Goal: Transaction & Acquisition: Purchase product/service

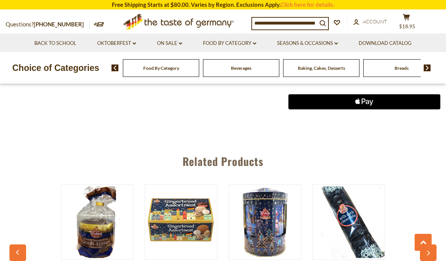
scroll to position [385, 0]
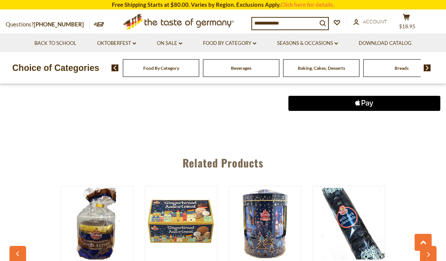
click at [412, 22] on button "cart $18.95" at bounding box center [406, 23] width 23 height 19
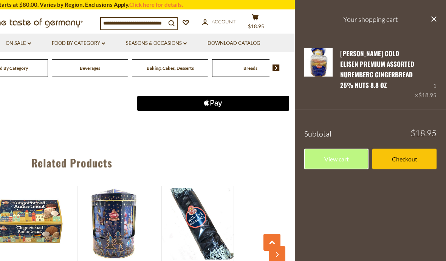
click at [429, 20] on h3 "Your shopping cart" at bounding box center [370, 19] width 151 height 39
click at [432, 19] on icon "close" at bounding box center [434, 19] width 6 height 6
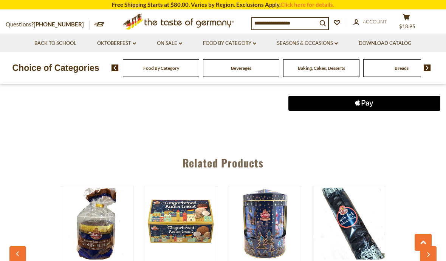
click at [407, 23] on span "$18.95" at bounding box center [407, 26] width 16 height 6
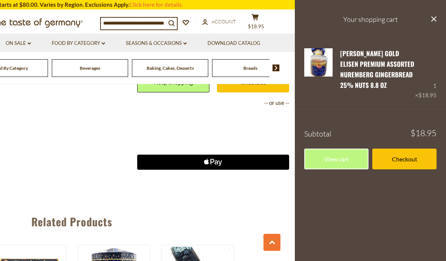
scroll to position [326, 0]
click at [212, 19] on span "Account" at bounding box center [224, 22] width 24 height 6
click at [251, 19] on button "cart $18.95" at bounding box center [255, 23] width 23 height 19
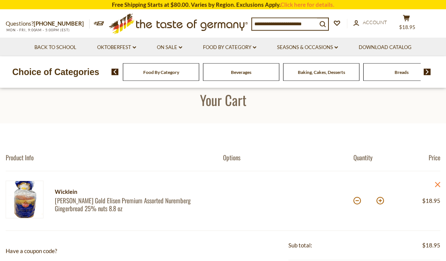
scroll to position [12, 0]
click at [357, 202] on button at bounding box center [357, 201] width 8 height 8
type input "*"
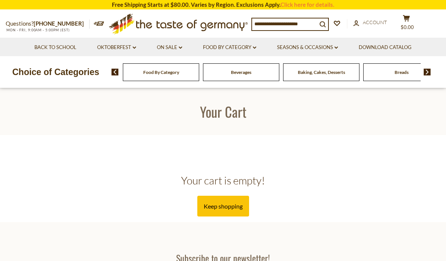
scroll to position [43, 0]
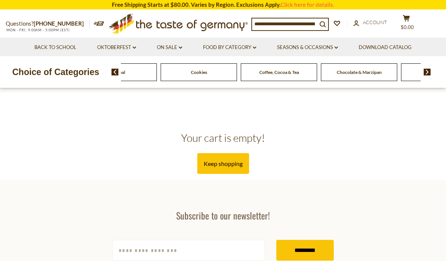
click at [239, 72] on div "Cookies" at bounding box center [199, 72] width 80 height 18
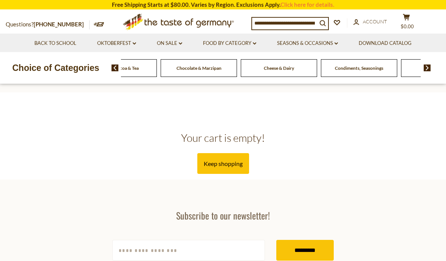
scroll to position [47, 0]
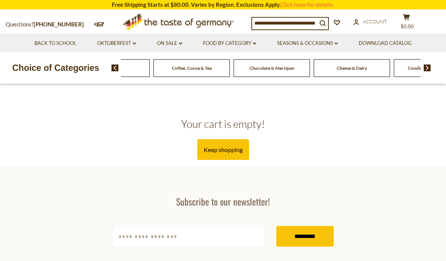
scroll to position [62, 0]
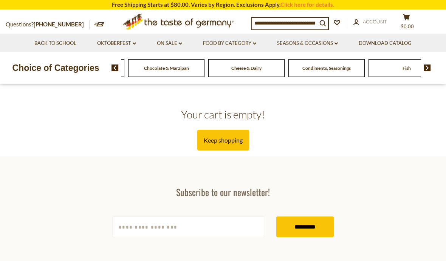
click at [106, 66] on span "Coffee, Cocoa & Tea" at bounding box center [86, 68] width 40 height 6
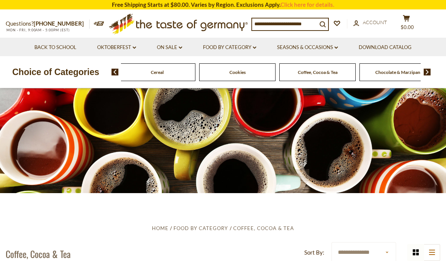
scroll to position [13, 0]
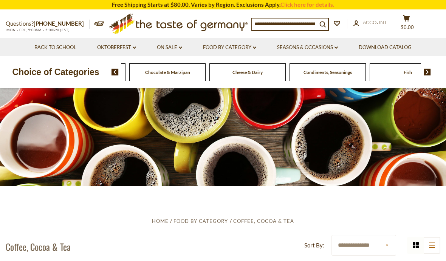
click at [261, 23] on input at bounding box center [284, 24] width 65 height 11
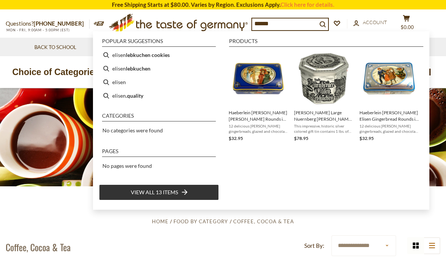
click at [155, 54] on b "lebkuchen cookies" at bounding box center [148, 55] width 44 height 9
type input "**********"
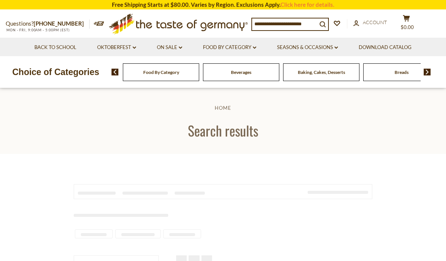
type input "**********"
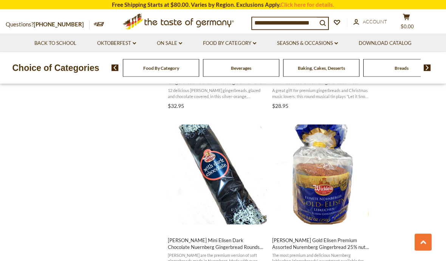
scroll to position [936, 0]
click at [231, 216] on button "Add to cart" at bounding box center [216, 223] width 99 height 16
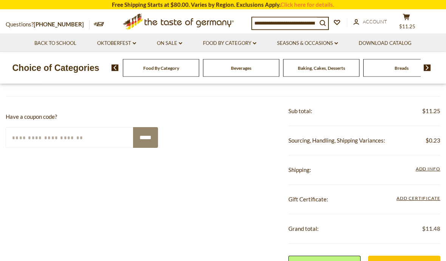
scroll to position [147, 0]
click at [432, 166] on span "Add Info" at bounding box center [428, 169] width 25 height 6
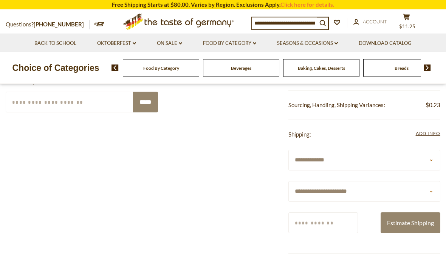
click at [431, 190] on select "**********" at bounding box center [364, 192] width 152 height 21
select select "**"
click at [335, 226] on input "Zip/Postcode" at bounding box center [323, 223] width 70 height 21
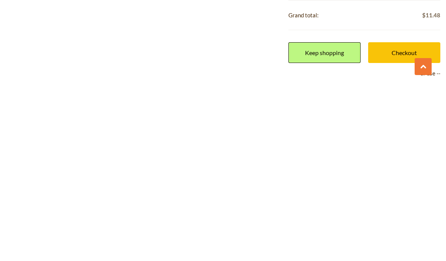
scroll to position [289, 0]
type input "*****"
click at [407, 218] on link "Checkout" at bounding box center [404, 228] width 72 height 21
